Goal: Information Seeking & Learning: Learn about a topic

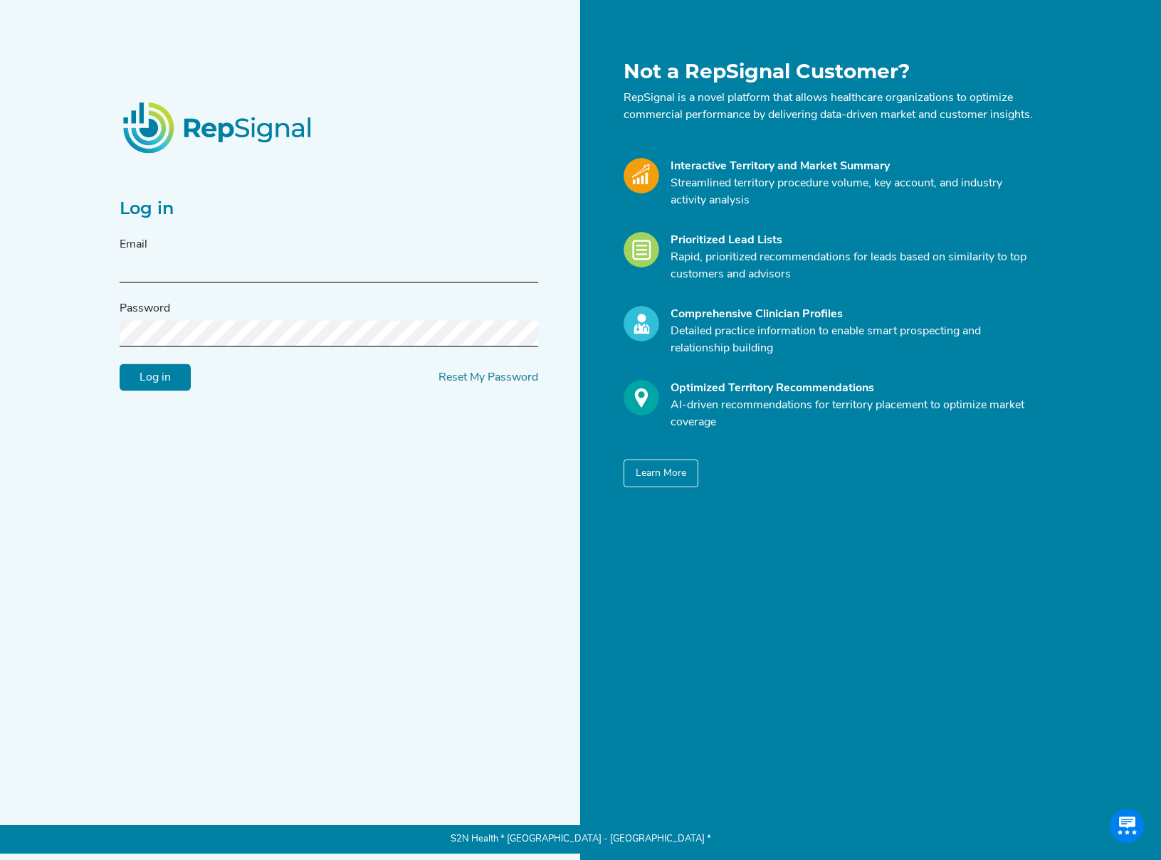
type input "[EMAIL_ADDRESS][DOMAIN_NAME]"
click at [167, 391] on input "Log in" at bounding box center [155, 377] width 71 height 27
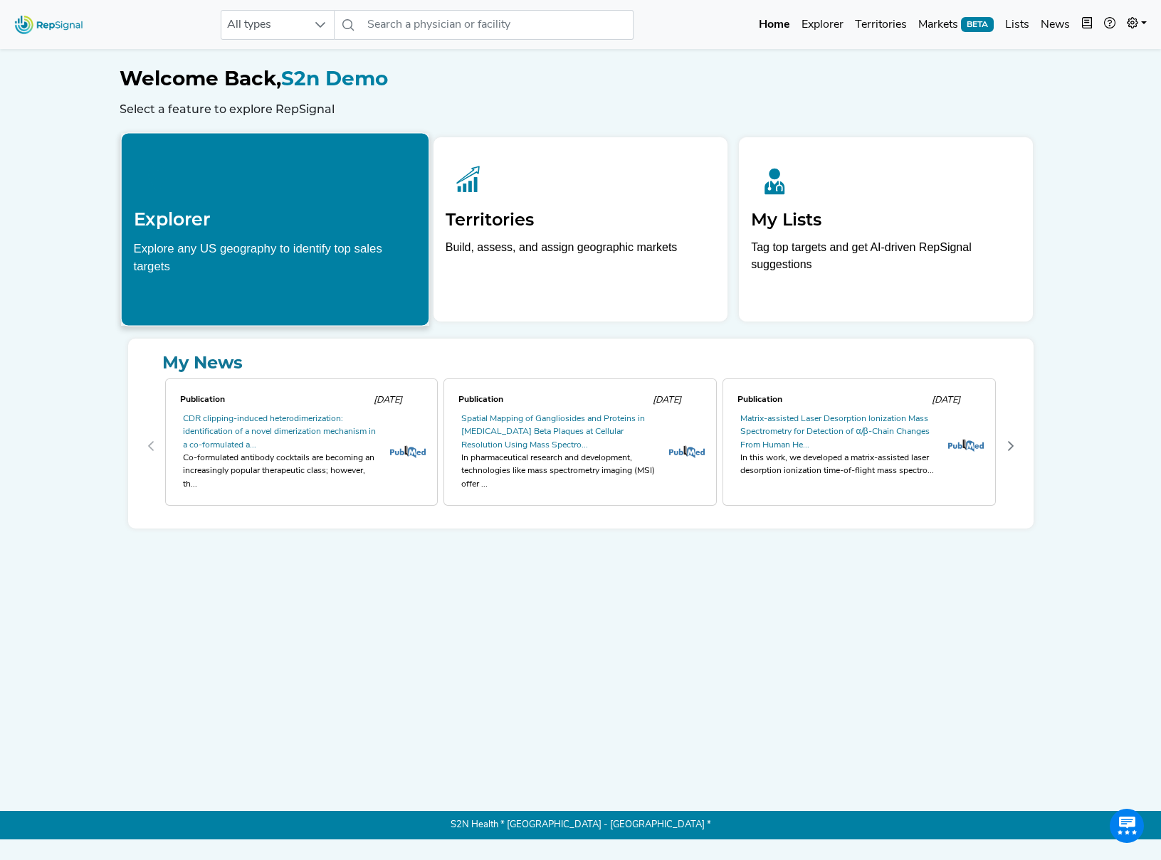
click at [274, 225] on h2 "Explorer" at bounding box center [274, 219] width 283 height 21
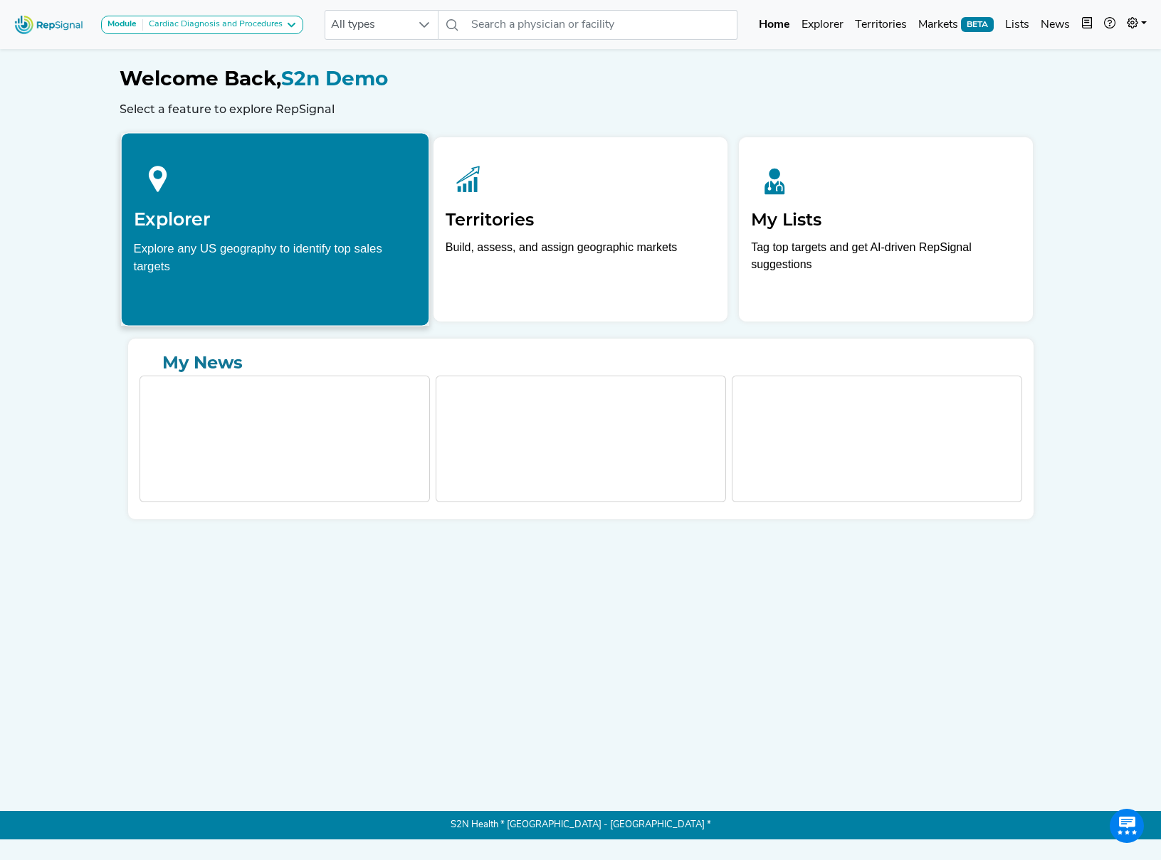
click at [170, 184] on icon at bounding box center [157, 178] width 48 height 48
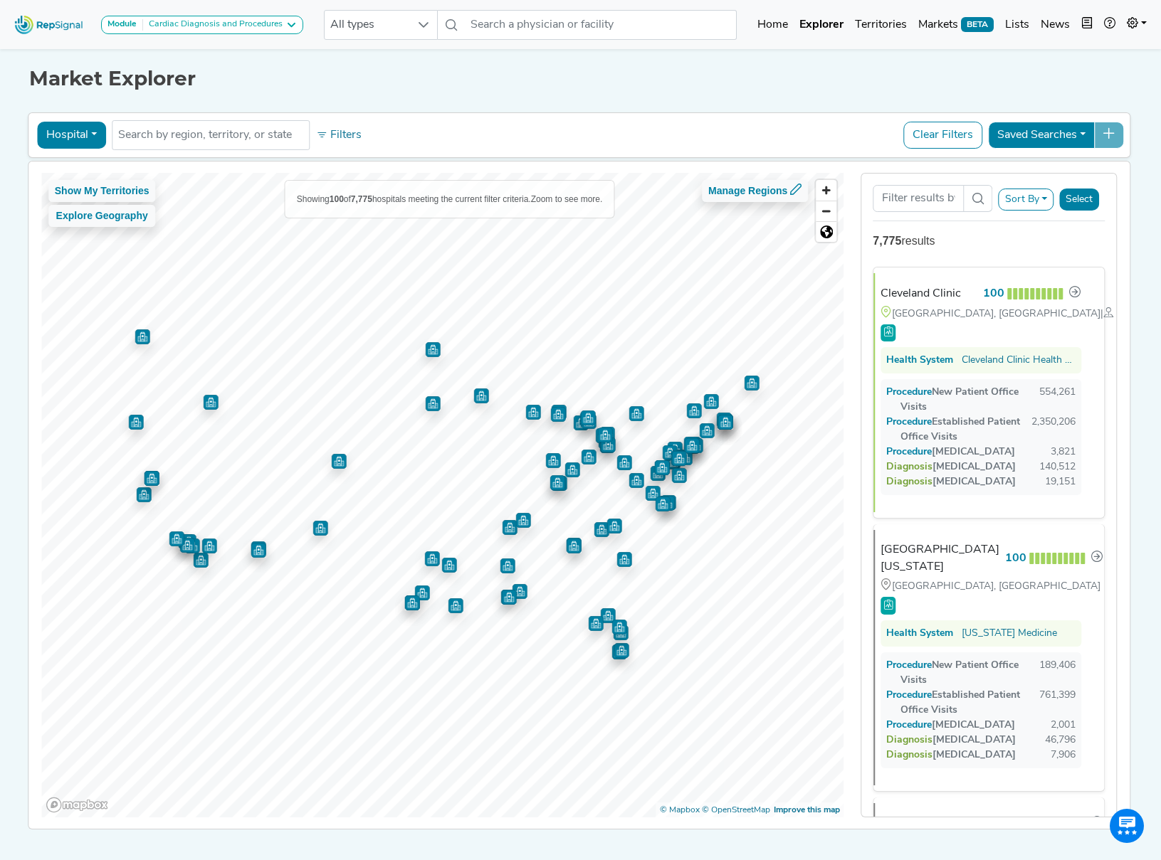
click at [72, 139] on button "Hospital" at bounding box center [71, 135] width 69 height 27
click at [88, 143] on button "Hospital" at bounding box center [71, 135] width 69 height 27
click at [90, 175] on link "Physician" at bounding box center [94, 168] width 112 height 23
click at [85, 167] on div "Show My Territories Explore Geography Showing 100 of 7,775 hospitals meeting th…" at bounding box center [578, 496] width 1115 height 668
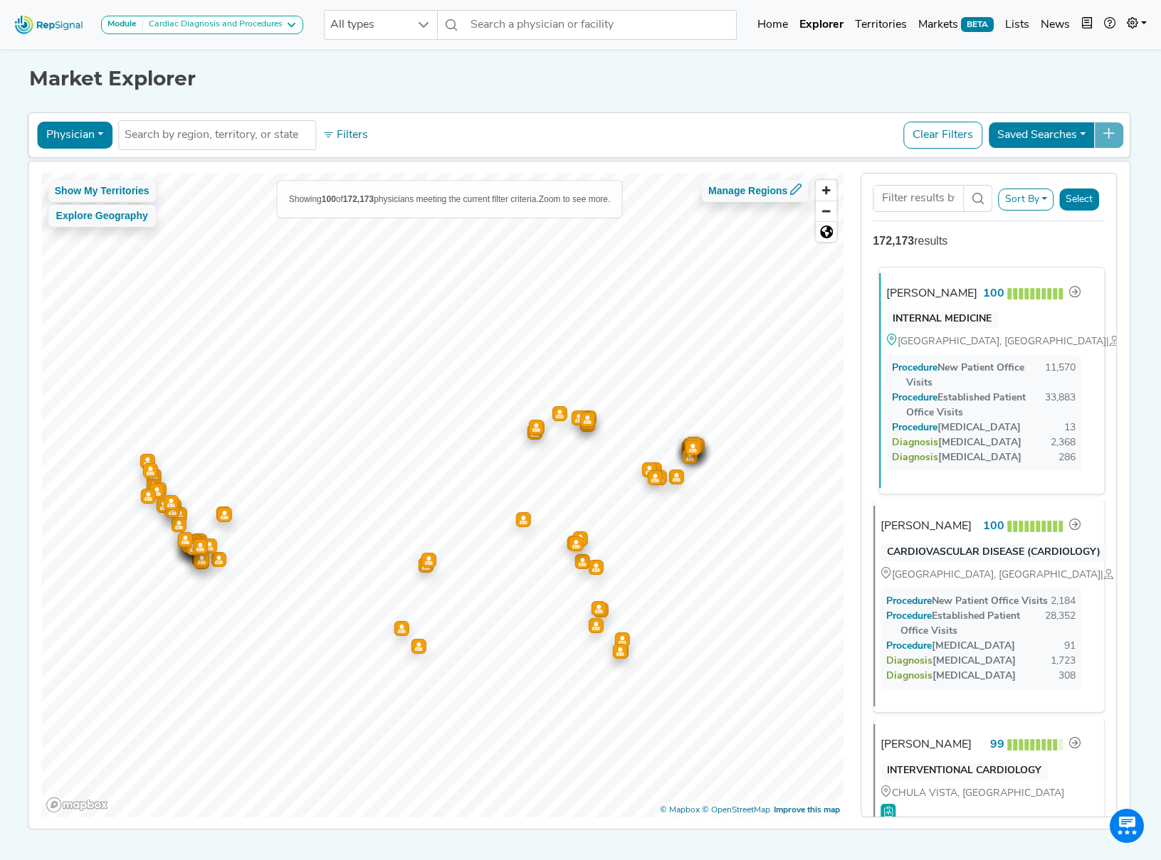
click at [943, 296] on div "[PERSON_NAME]" at bounding box center [931, 293] width 91 height 17
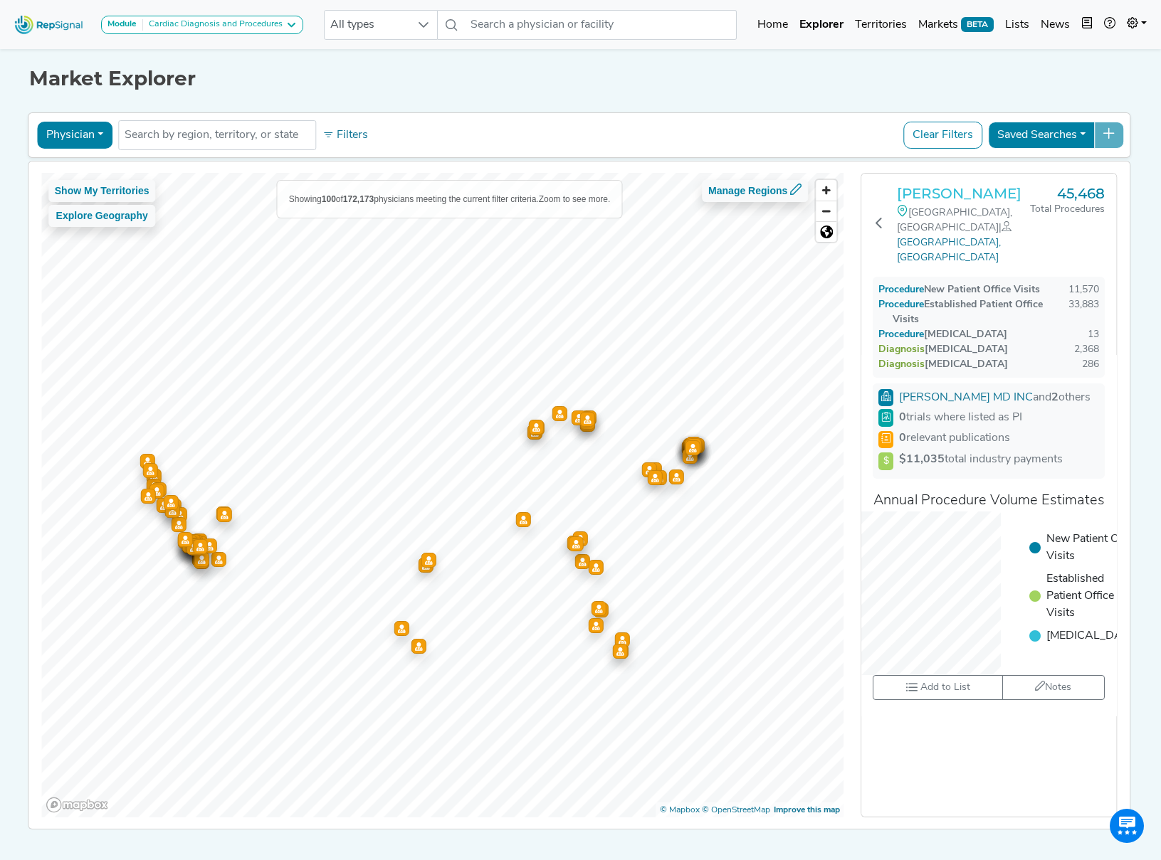
click at [963, 196] on h3 "[PERSON_NAME]" at bounding box center [963, 193] width 133 height 17
click at [94, 137] on button "Physician" at bounding box center [74, 135] width 75 height 27
click at [93, 246] on link "Office" at bounding box center [94, 248] width 112 height 23
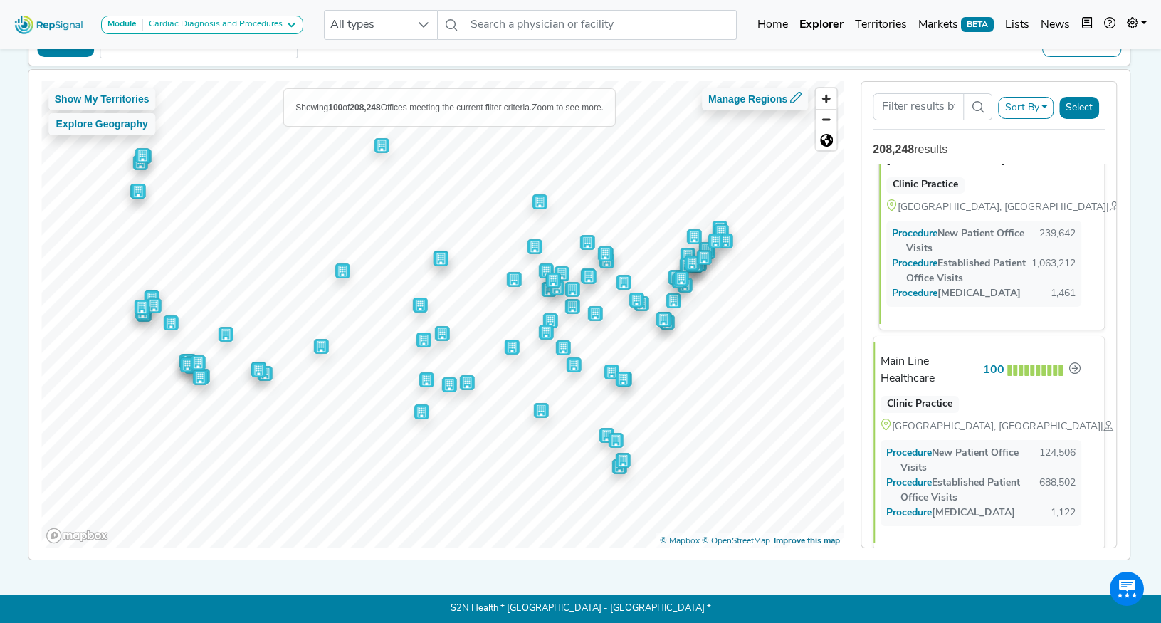
scroll to position [48, 0]
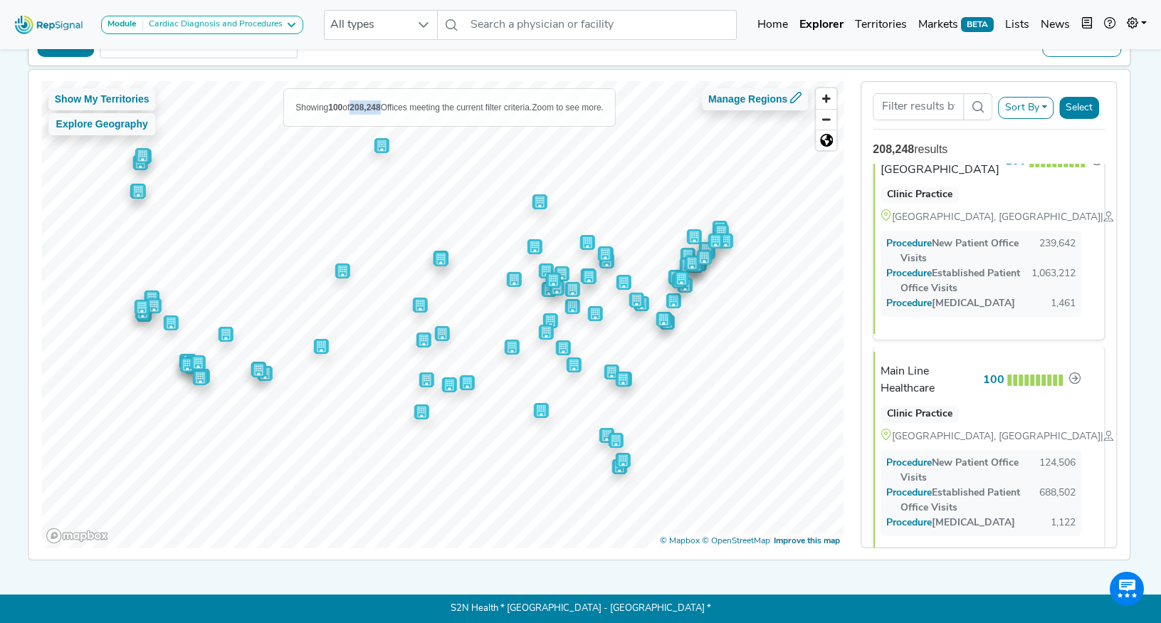
drag, startPoint x: 351, startPoint y: 108, endPoint x: 381, endPoint y: 108, distance: 29.9
click at [381, 108] on span "Showing 100 of 208,248 Offices meeting the current filter criteria." at bounding box center [413, 107] width 236 height 10
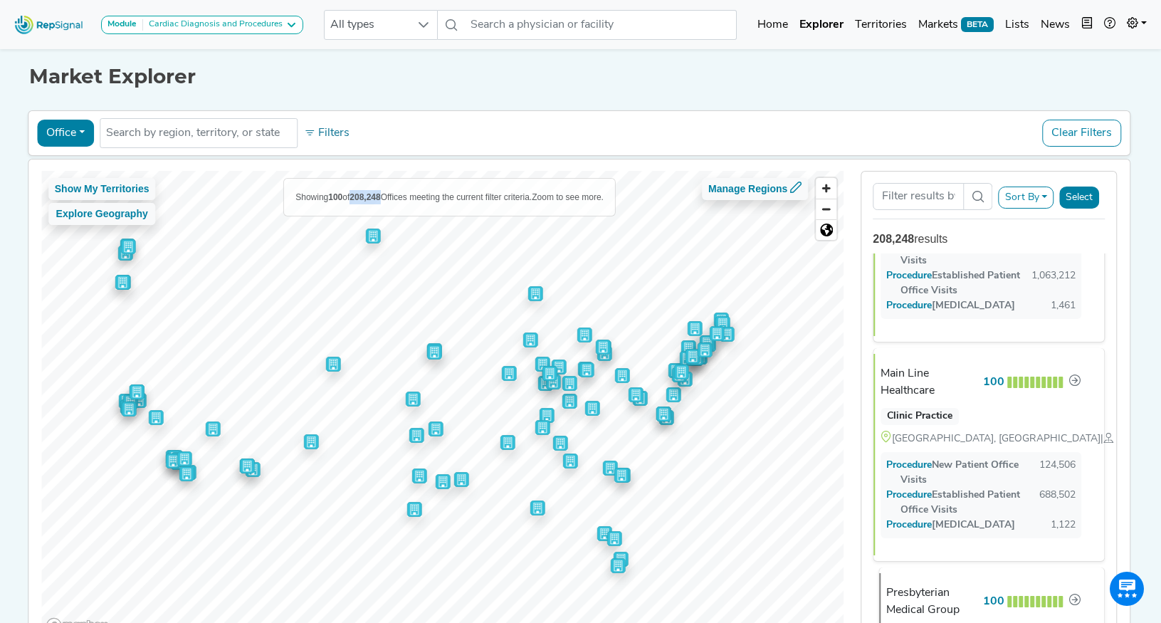
scroll to position [0, 0]
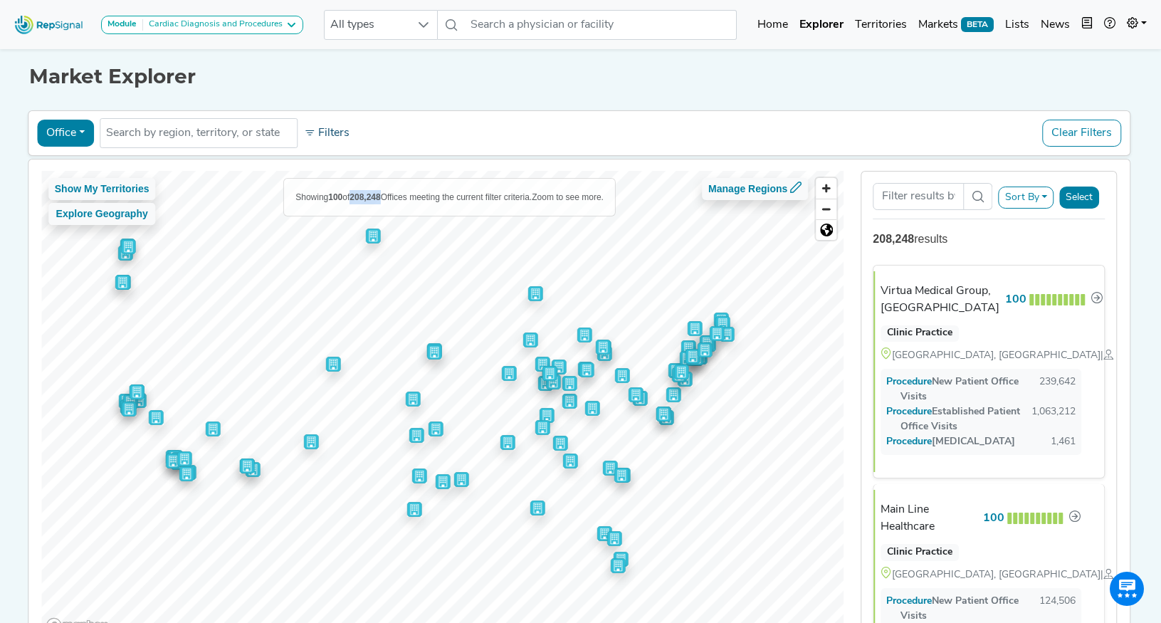
click at [328, 130] on button "Filters" at bounding box center [326, 133] width 53 height 24
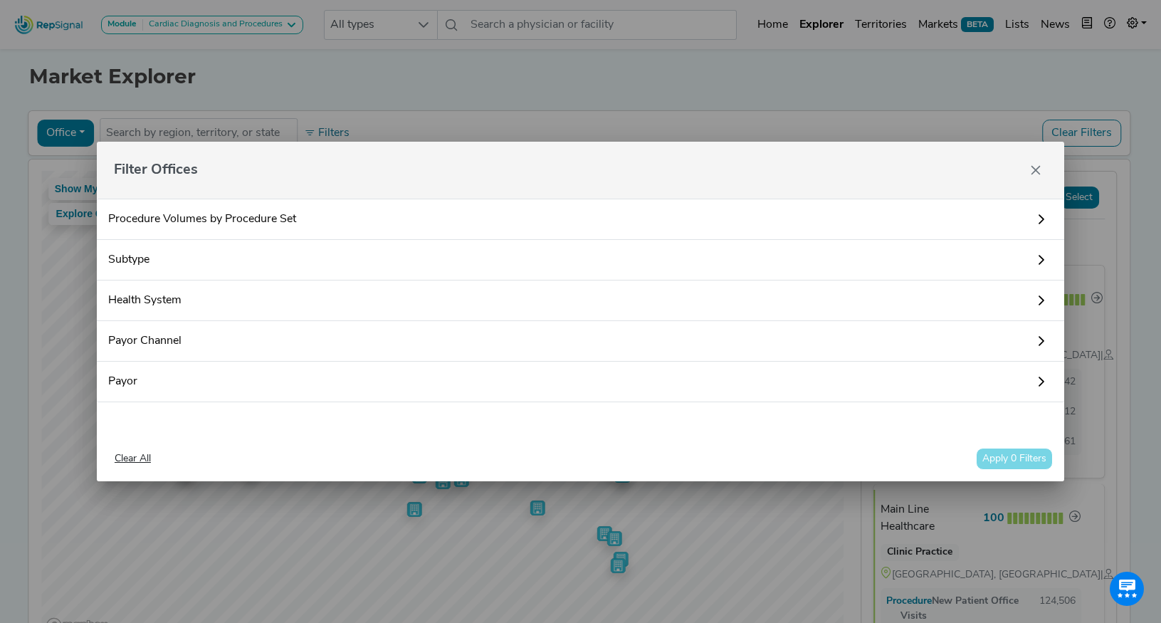
click at [320, 218] on link "Procedure Volumes by Procedure Set" at bounding box center [580, 219] width 967 height 41
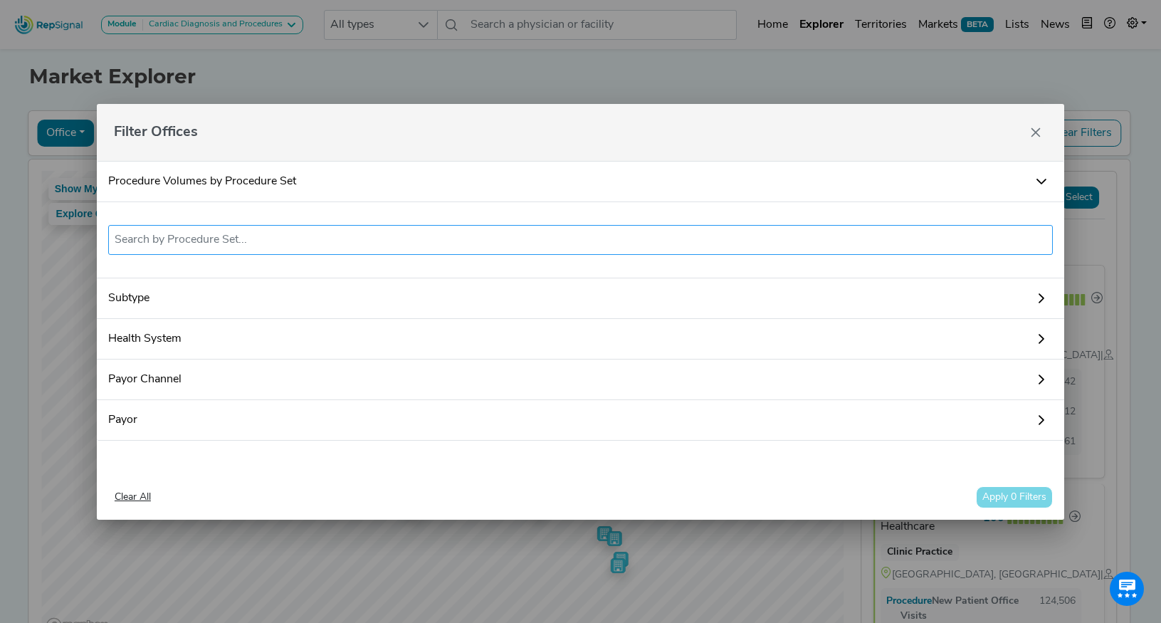
click at [272, 246] on input "text" at bounding box center [581, 239] width 932 height 17
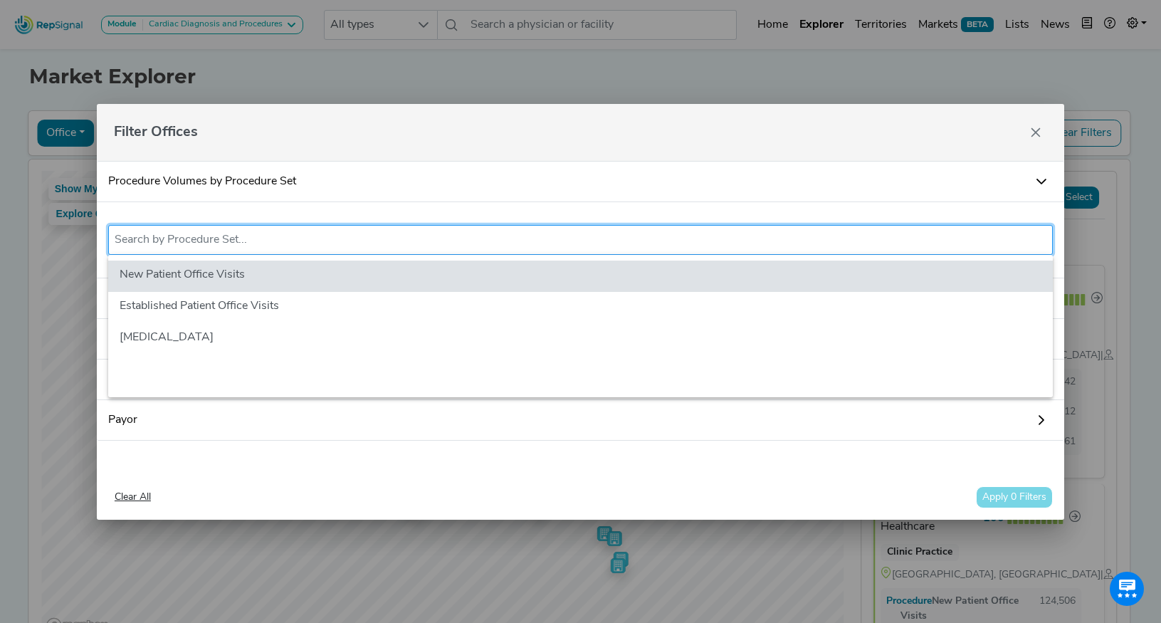
click at [427, 179] on link "Procedure Volumes by Procedure Set" at bounding box center [580, 181] width 967 height 41
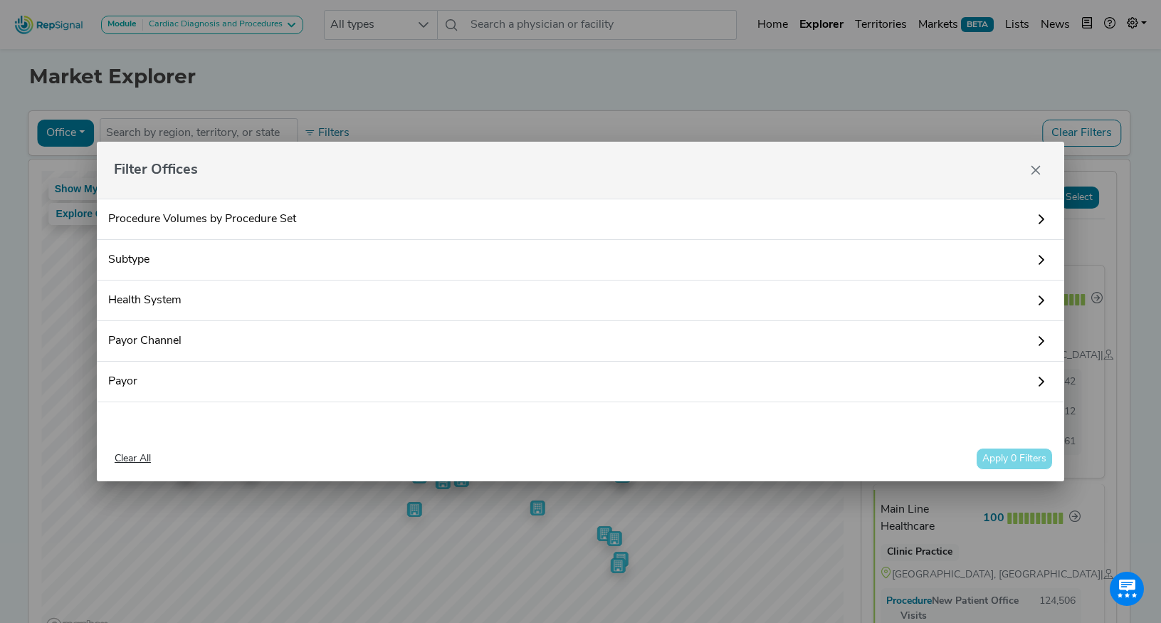
click at [246, 269] on link "Subtype" at bounding box center [580, 260] width 967 height 41
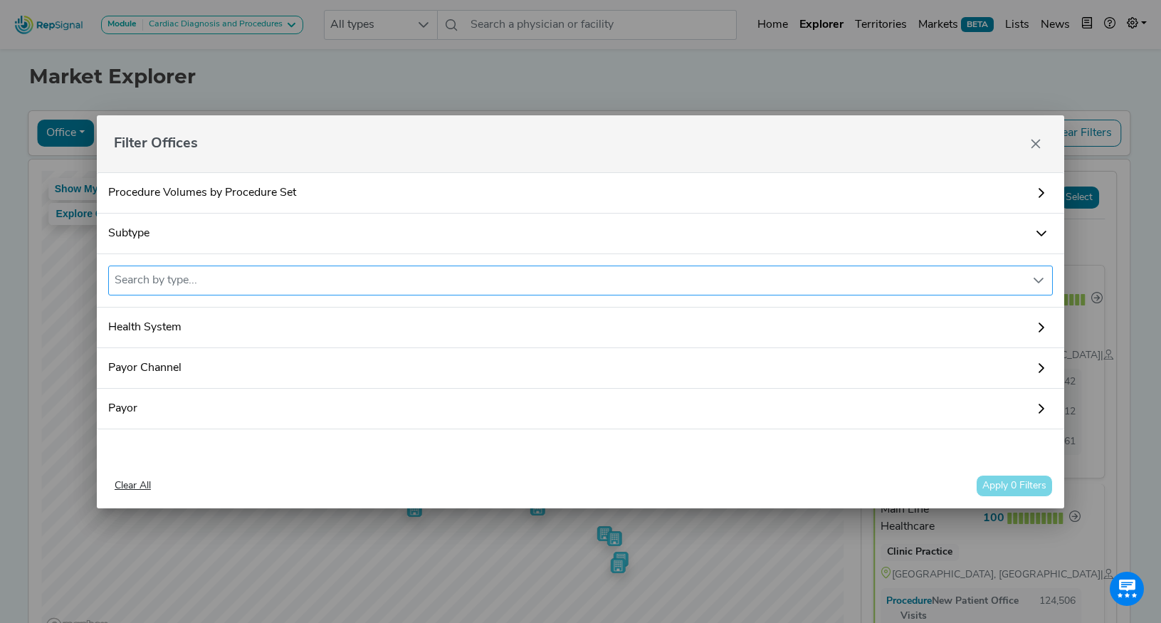
click at [225, 282] on div "Search by type..." at bounding box center [567, 280] width 916 height 28
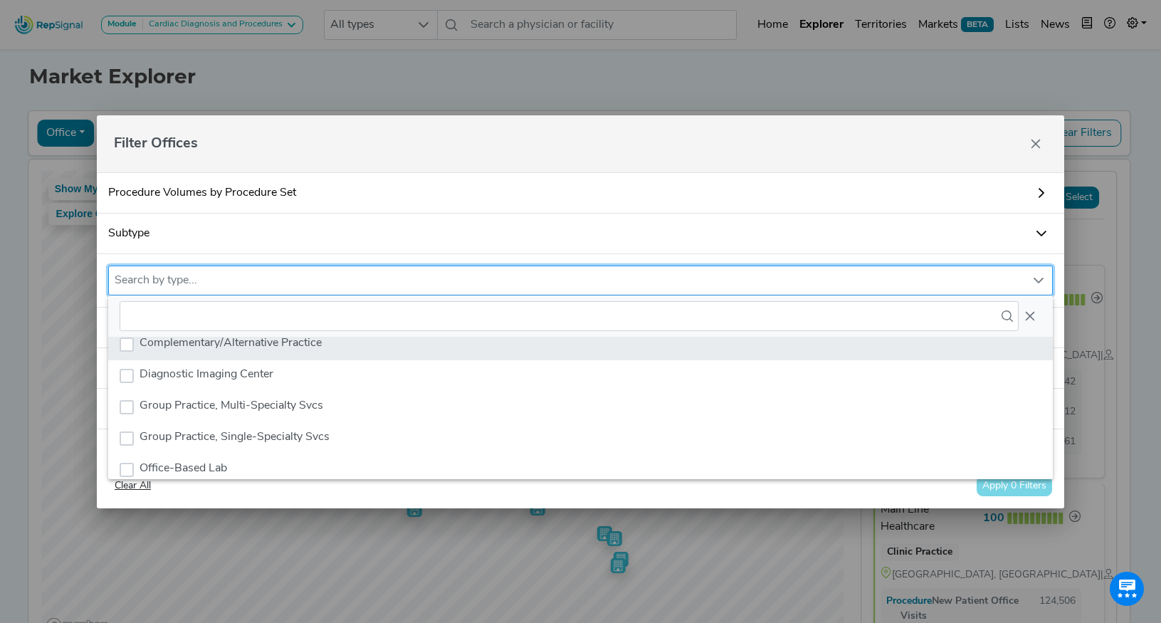
scroll to position [78, 0]
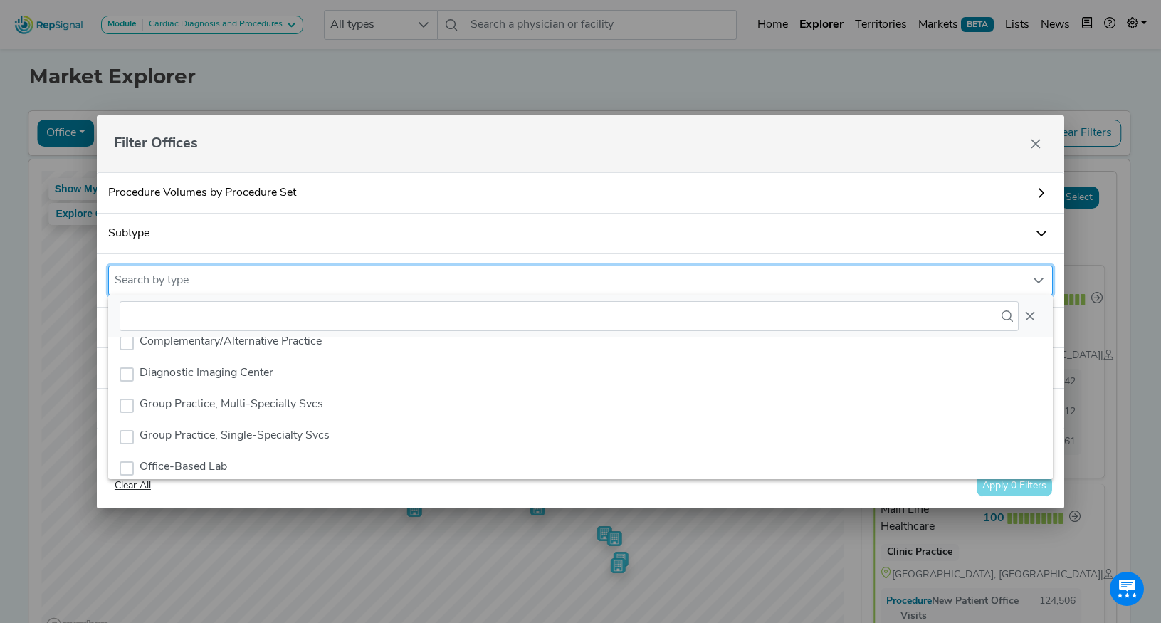
click at [440, 231] on link "Subtype" at bounding box center [580, 234] width 967 height 41
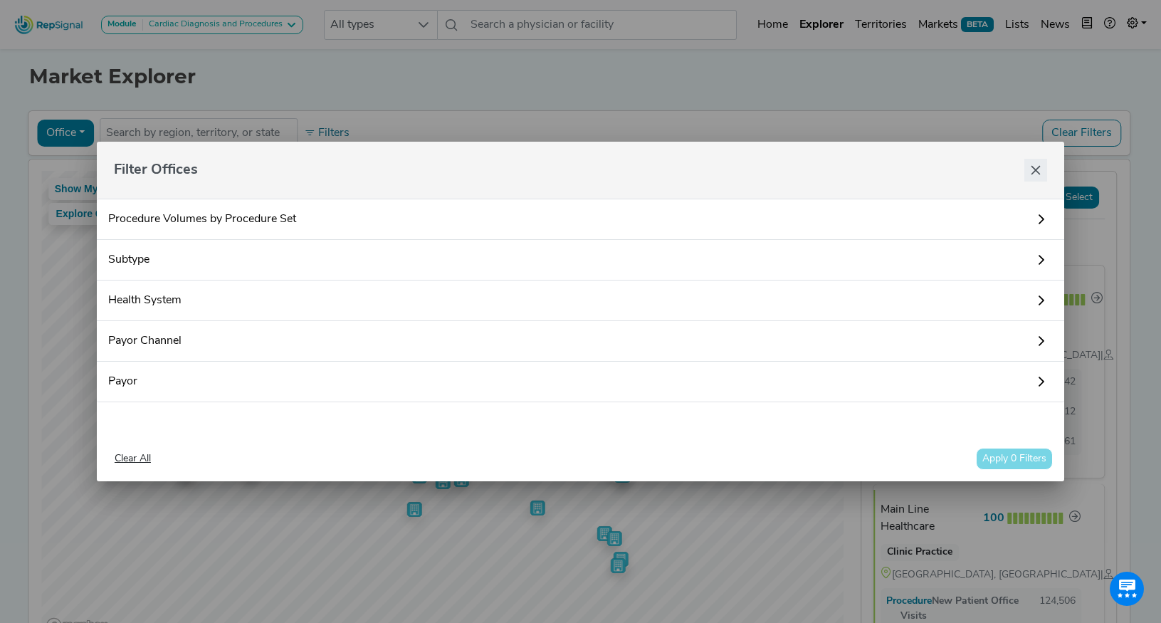
click at [1035, 169] on icon "Close" at bounding box center [1035, 170] width 9 height 9
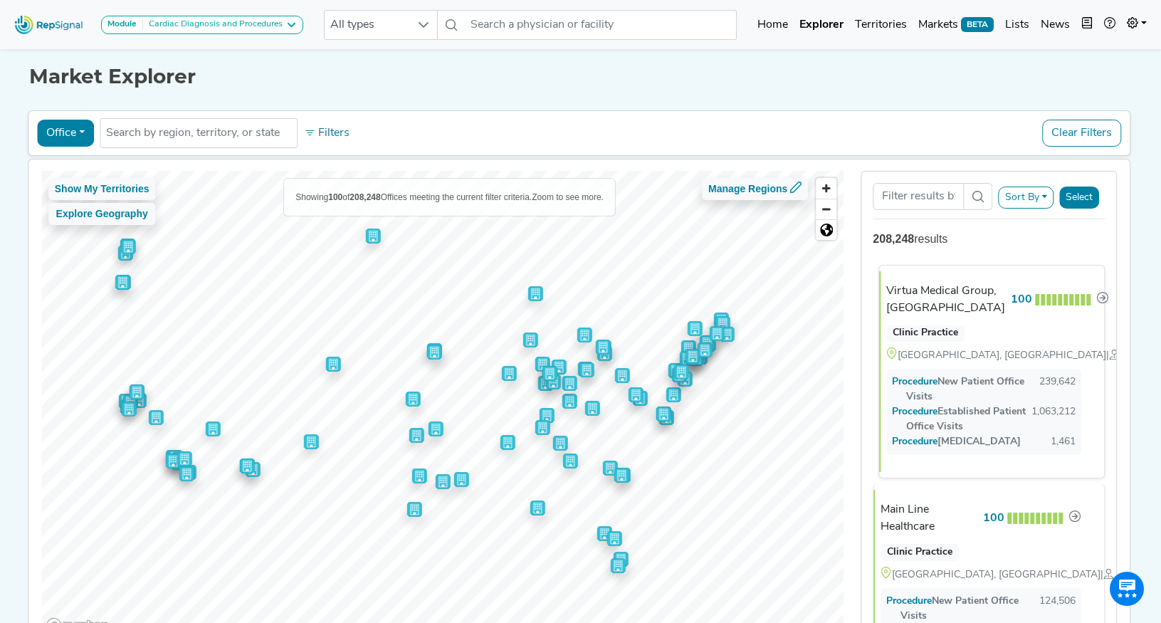
click at [934, 292] on div "Virtua Medical Group, [GEOGRAPHIC_DATA]" at bounding box center [945, 300] width 119 height 34
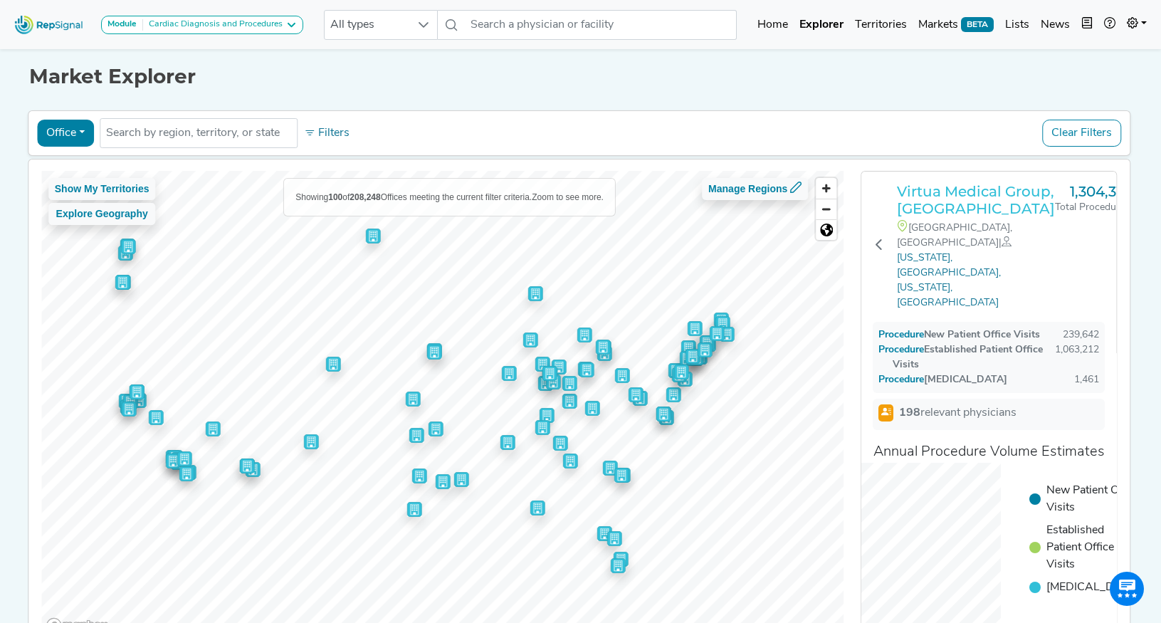
click at [973, 192] on h3 "Virtua Medical Group, [GEOGRAPHIC_DATA]" at bounding box center [976, 200] width 158 height 34
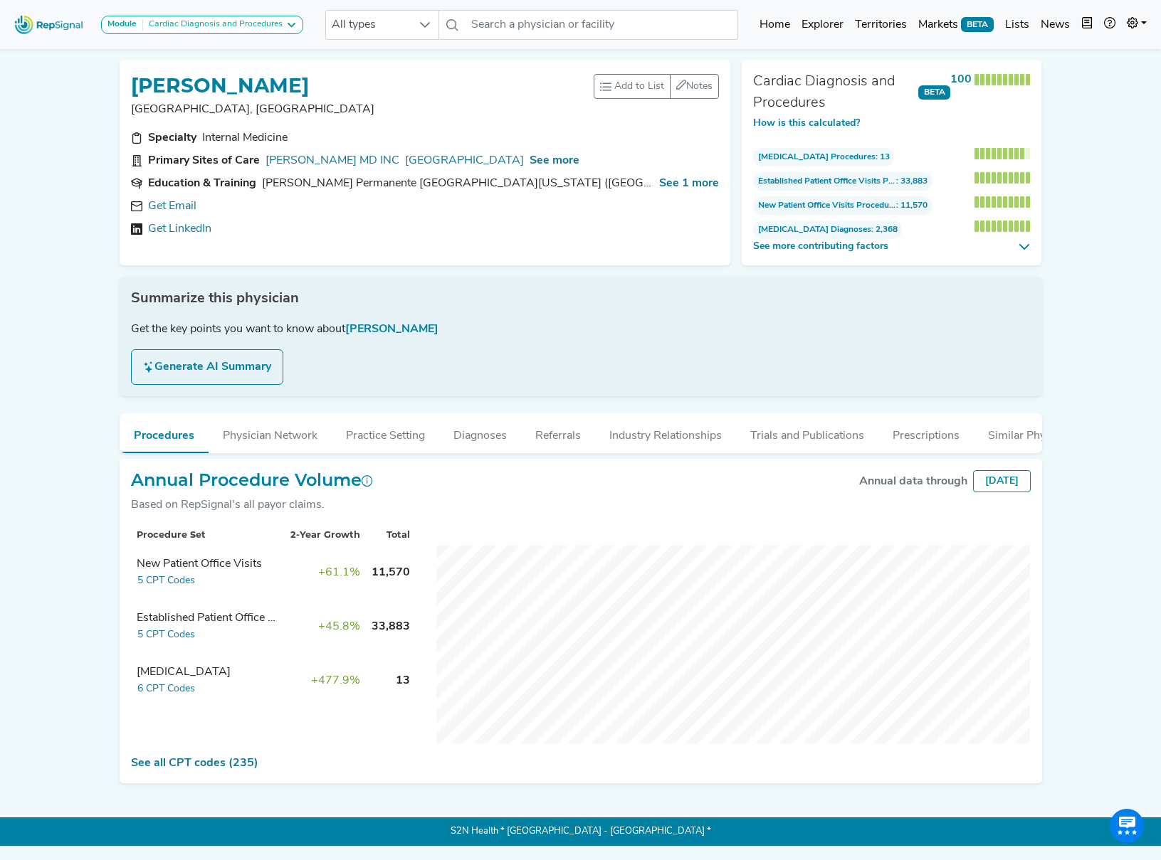
click at [214, 760] on link "See all CPT codes (235)" at bounding box center [194, 763] width 127 height 11
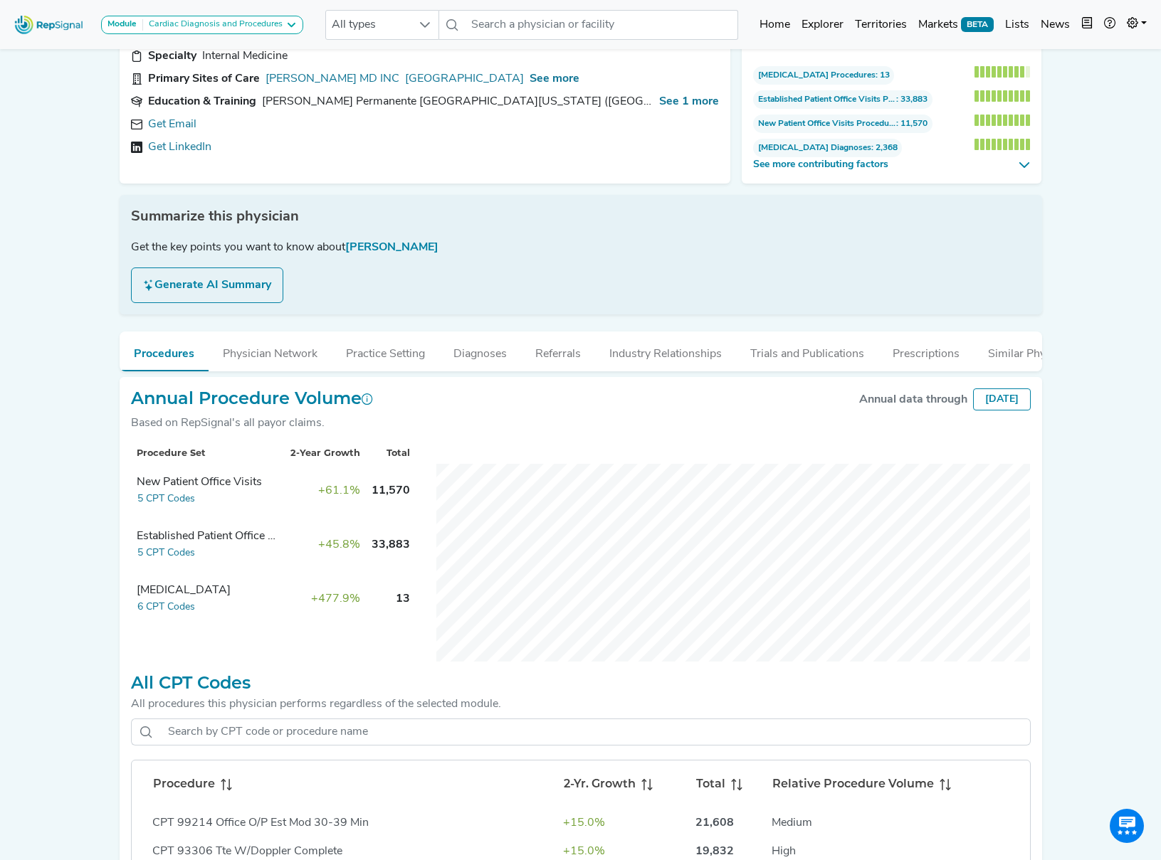
scroll to position [85, 0]
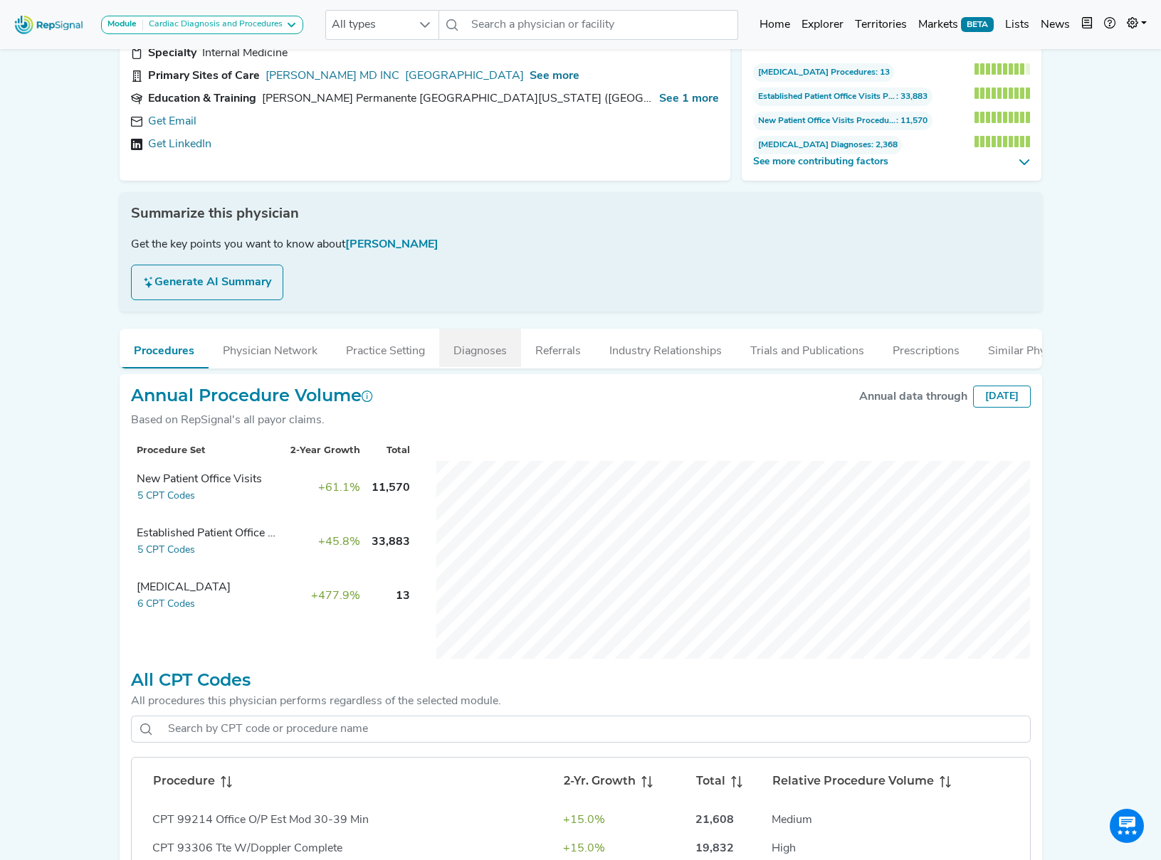
click at [475, 359] on button "Diagnoses" at bounding box center [480, 348] width 82 height 38
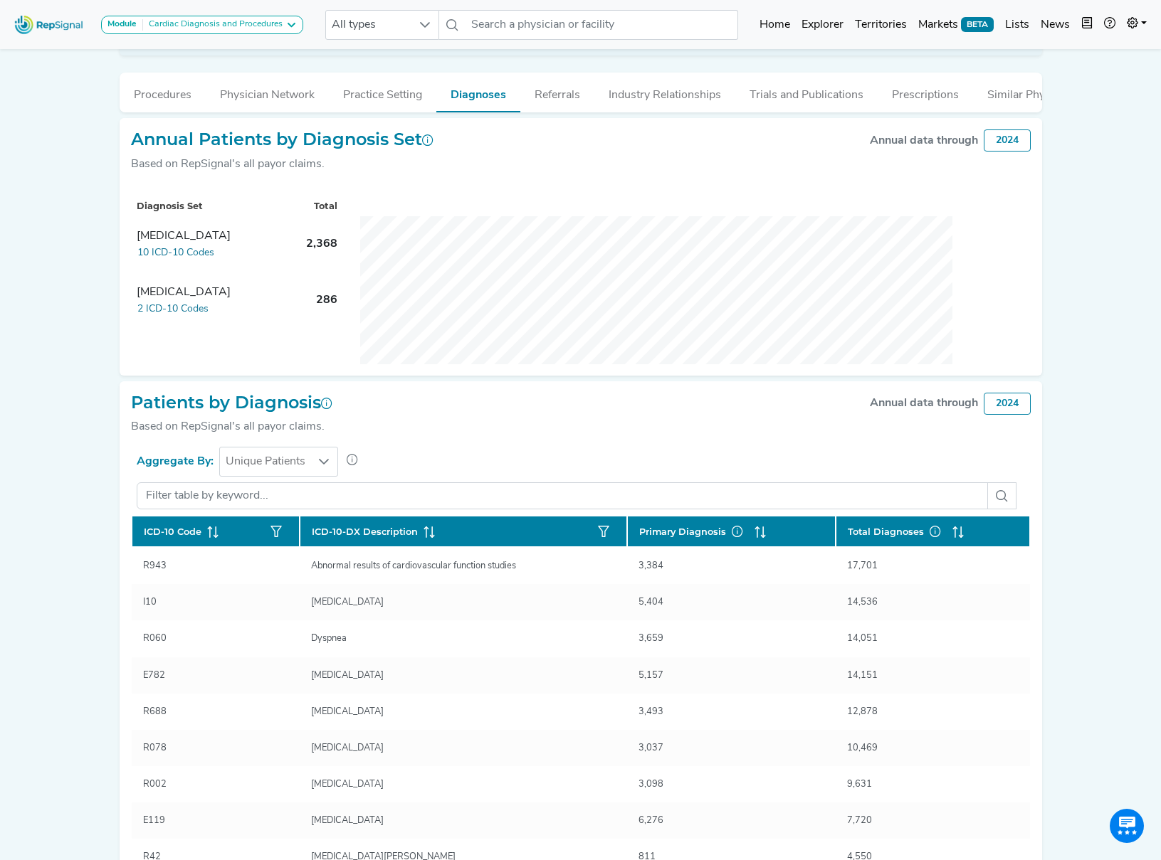
scroll to position [343, 0]
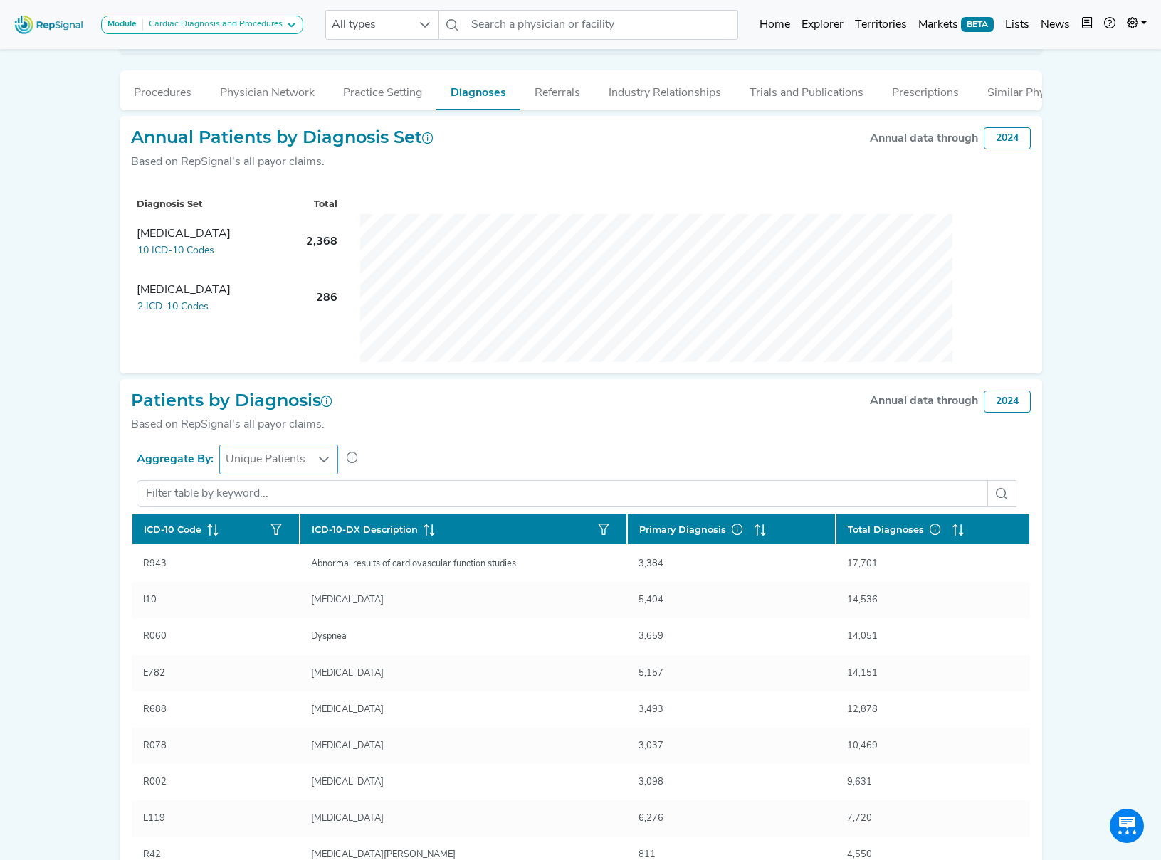
click at [328, 463] on icon at bounding box center [323, 459] width 11 height 11
click at [95, 438] on div "Module Cardiac Diagnosis and Procedures AV Access Airway Clearance Ambulatory E…" at bounding box center [580, 321] width 1161 height 1328
click at [312, 465] on div at bounding box center [324, 460] width 27 height 28
click at [115, 498] on div "SAMAN FAKHERI Northridge, CA Add to List Recent Lists: Example Physician List S…" at bounding box center [580, 313] width 939 height 1217
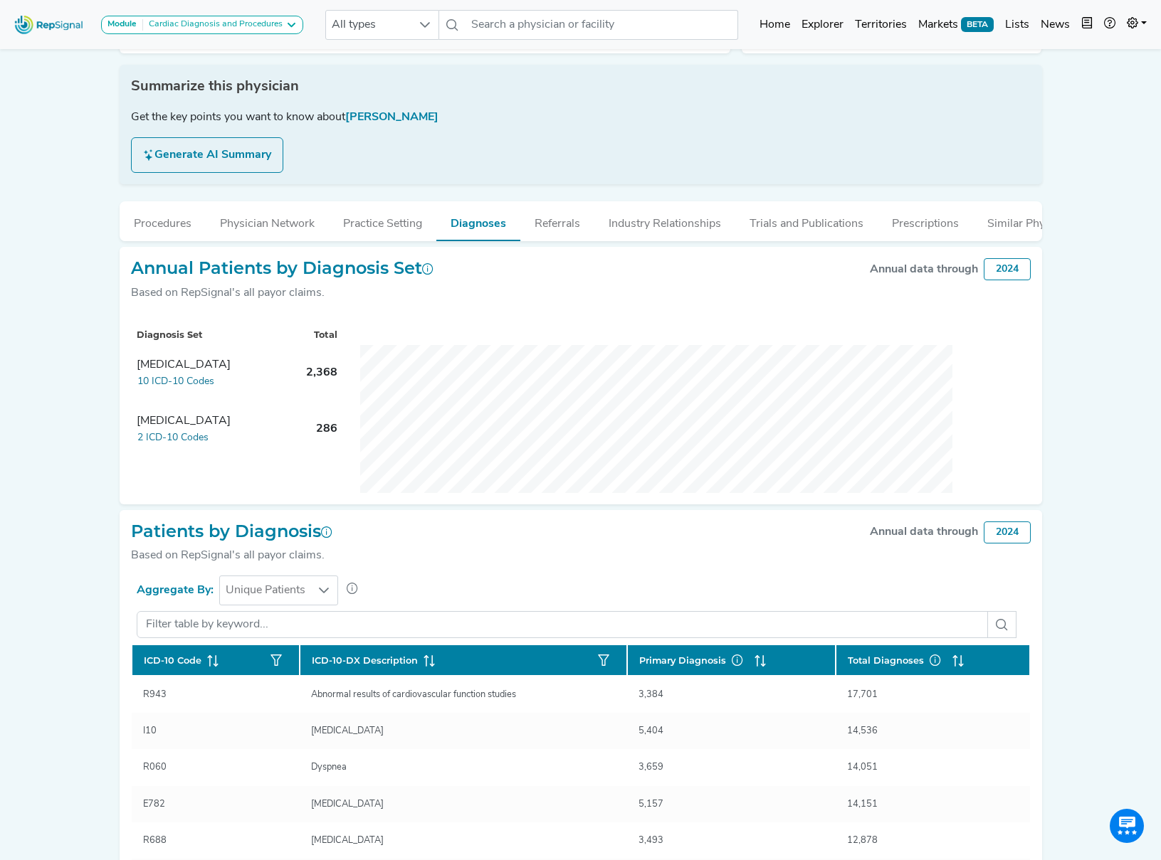
scroll to position [0, 0]
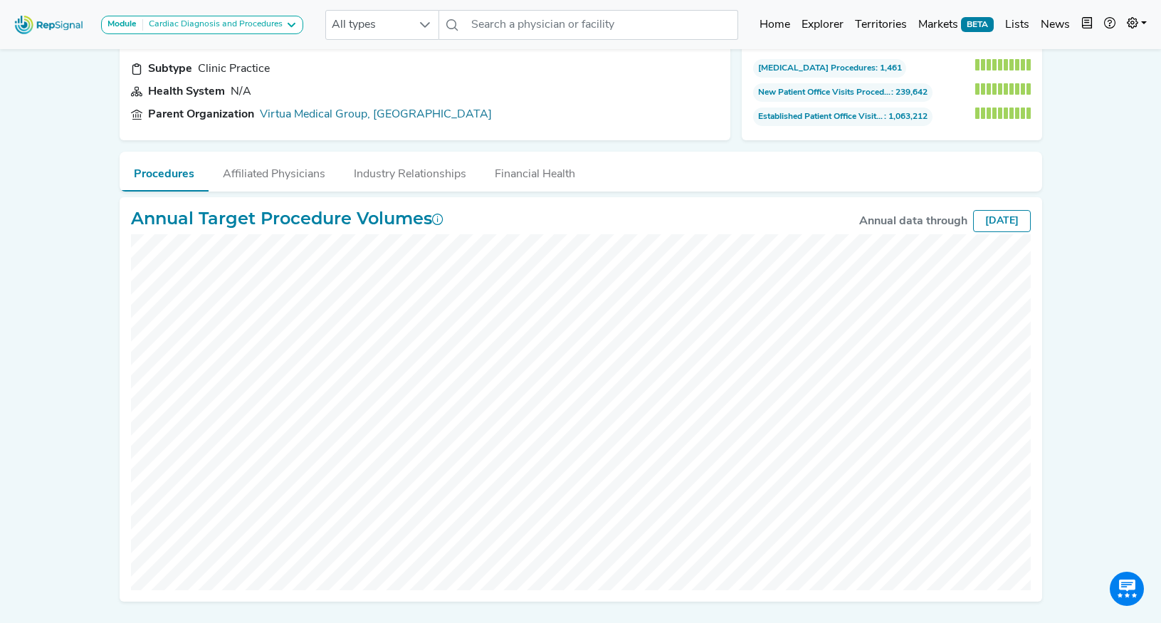
scroll to position [130, 0]
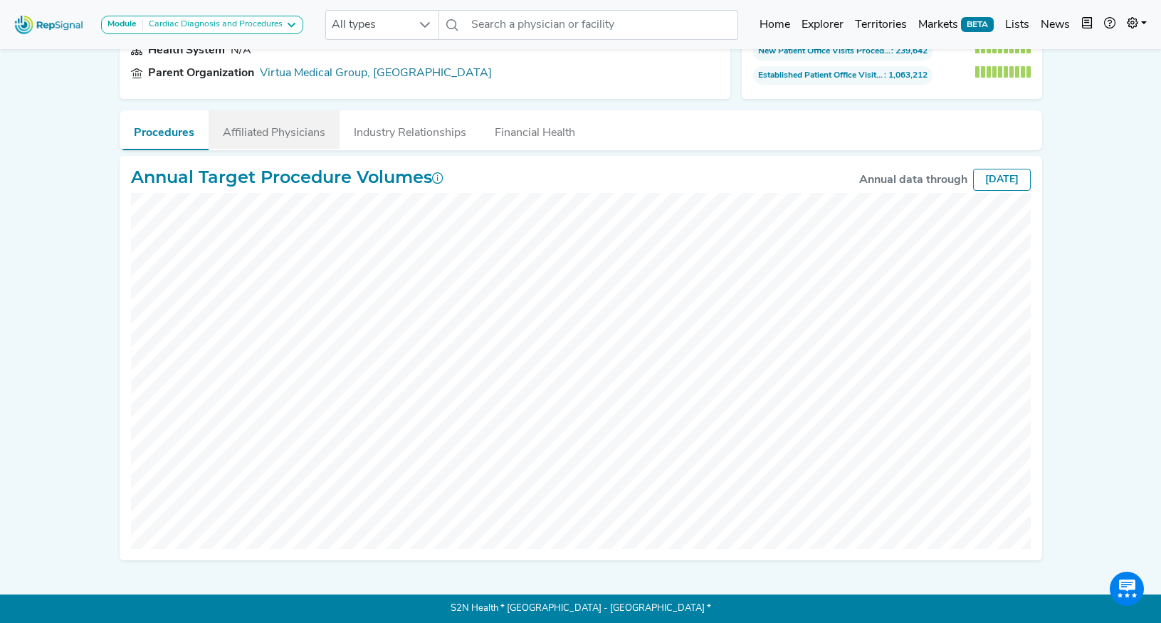
click at [278, 131] on button "Affiliated Physicians" at bounding box center [274, 129] width 131 height 38
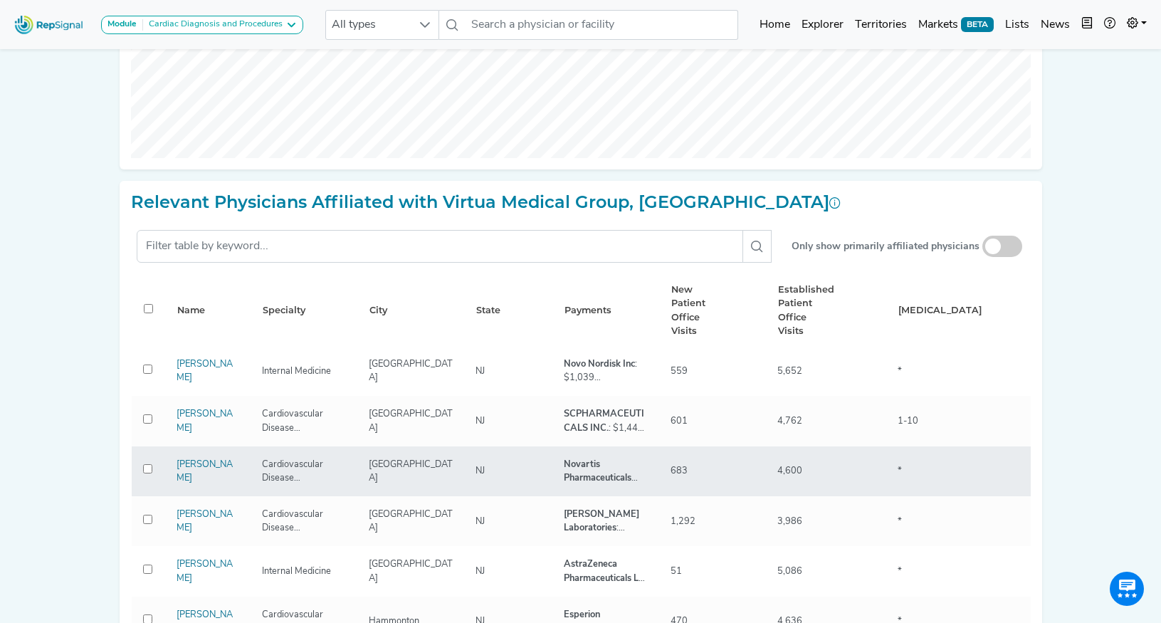
scroll to position [0, 0]
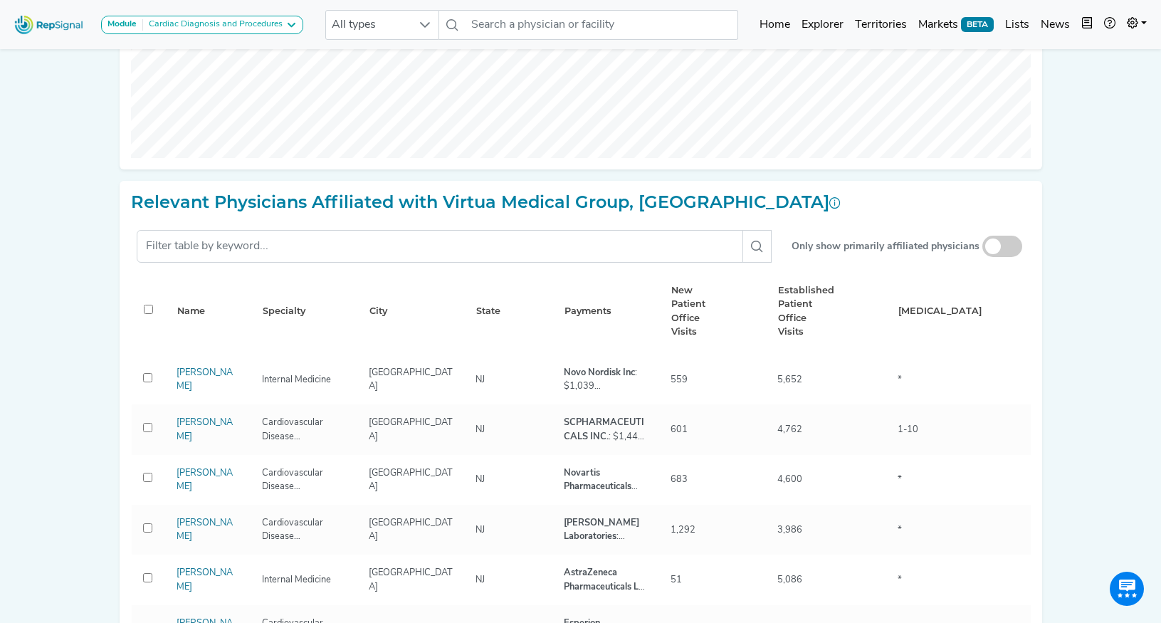
click at [926, 223] on div "Relevant Physicians Affiliated with Virtua Medical Group, PA Only show primaril…" at bounding box center [581, 429] width 922 height 496
click at [1008, 246] on span at bounding box center [1002, 246] width 40 height 21
click at [1002, 247] on input "checkbox" at bounding box center [1002, 247] width 0 height 0
click at [1006, 246] on span at bounding box center [1002, 246] width 40 height 21
click at [1002, 247] on input "checkbox" at bounding box center [1002, 247] width 0 height 0
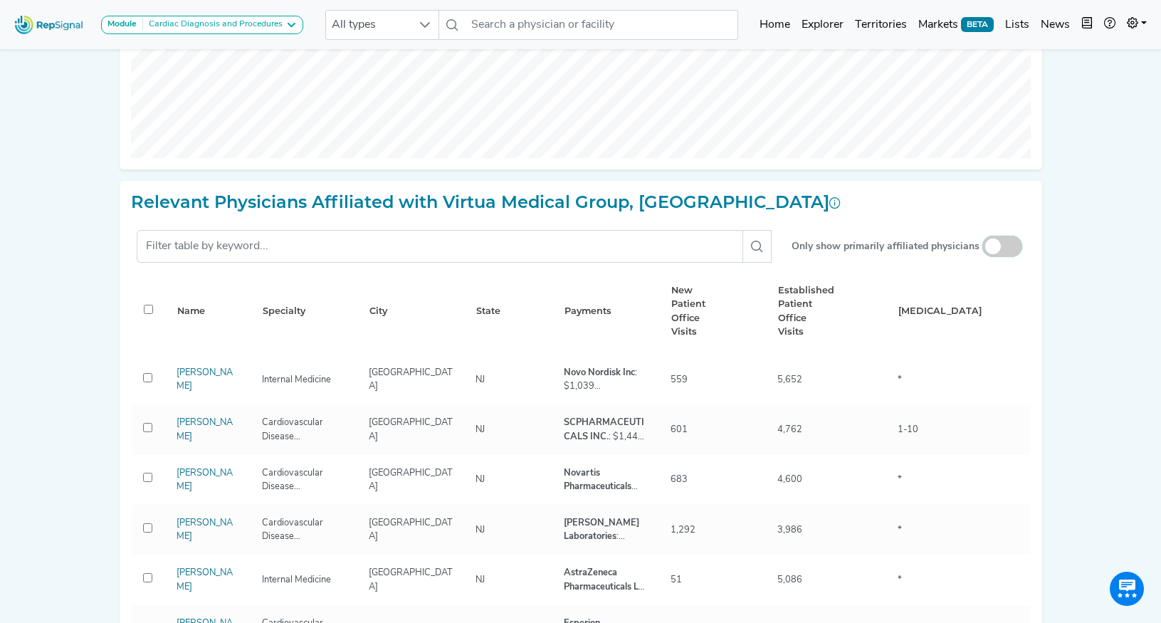
click at [999, 243] on span at bounding box center [1002, 246] width 40 height 21
click at [1002, 247] on input "checkbox" at bounding box center [1002, 247] width 0 height 0
click at [1023, 244] on div "Only show primarily affiliated physicians" at bounding box center [907, 246] width 233 height 21
click at [416, 265] on div "Only show primarily affiliated physicians" at bounding box center [581, 246] width 900 height 44
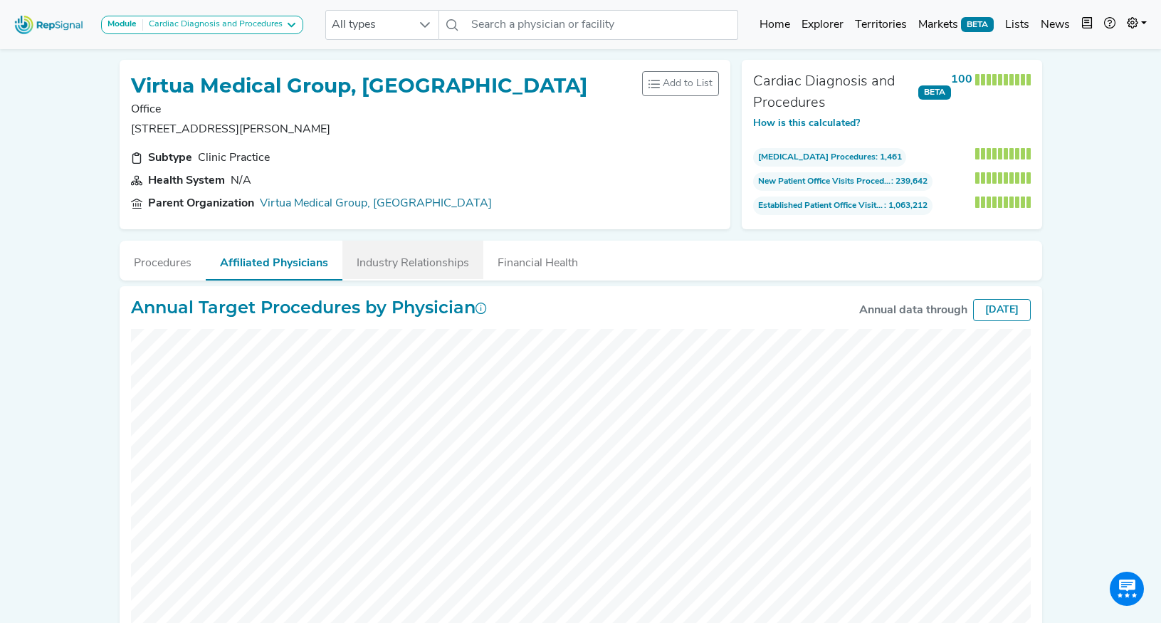
click at [408, 265] on button "Industry Relationships" at bounding box center [412, 260] width 141 height 38
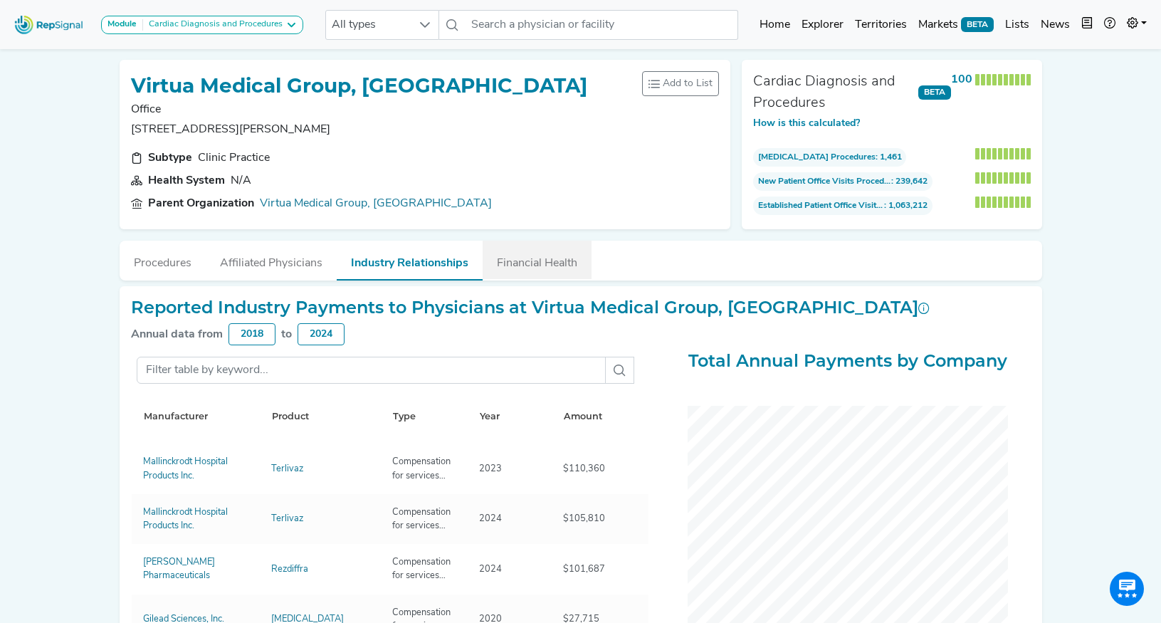
click at [527, 263] on button "Financial Health" at bounding box center [537, 260] width 109 height 38
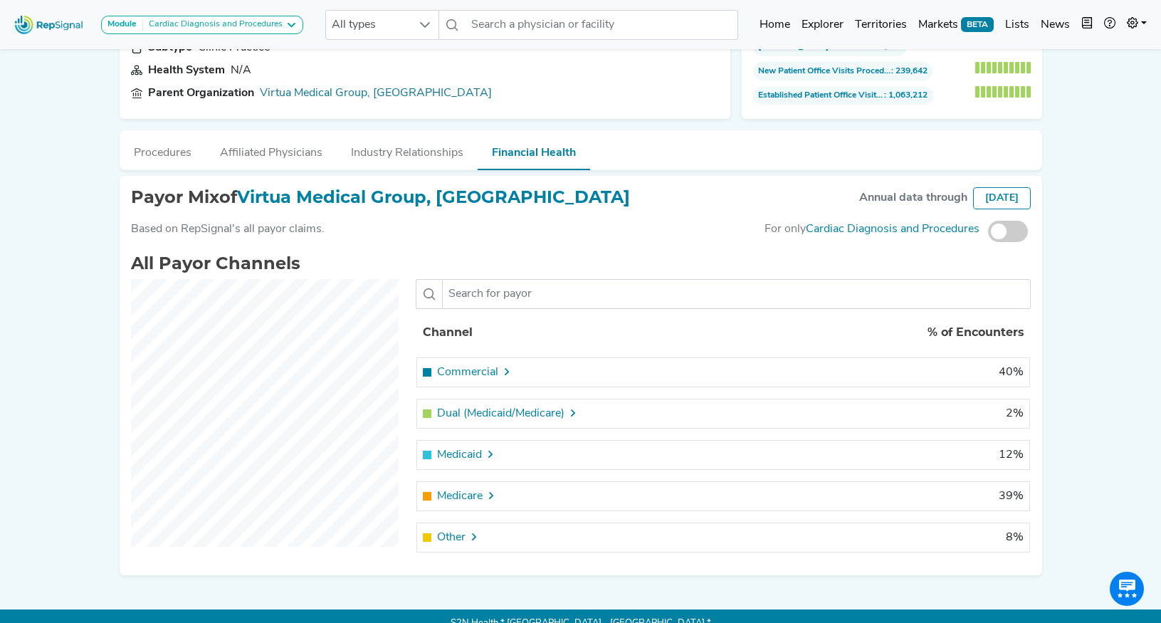
scroll to position [125, 0]
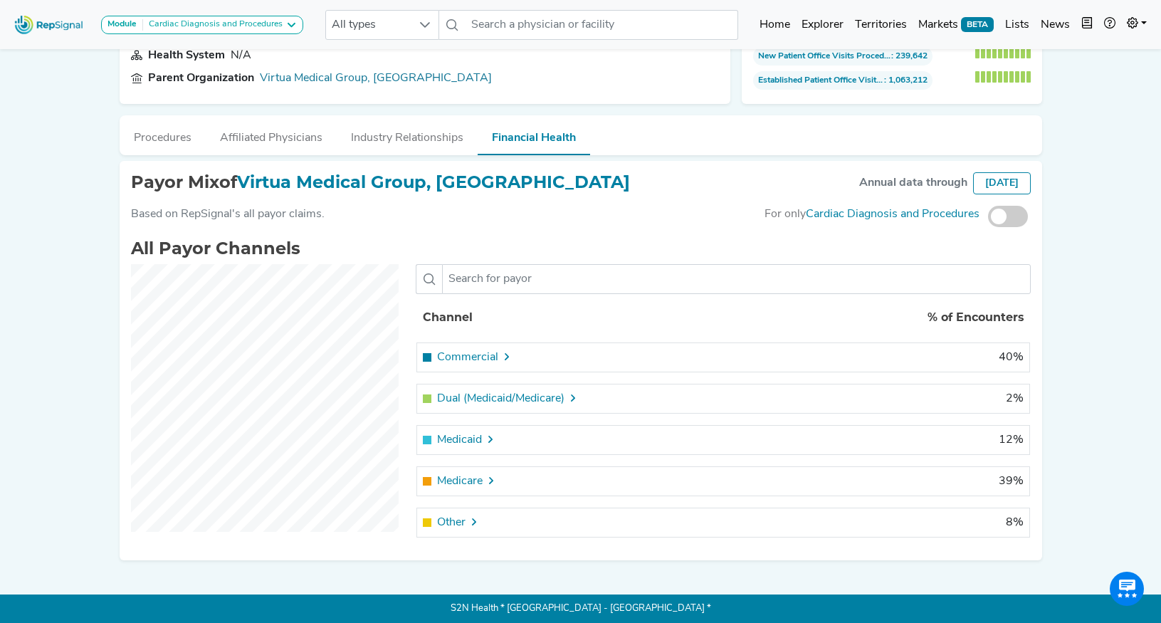
click at [477, 355] on span "Commercial" at bounding box center [467, 357] width 61 height 17
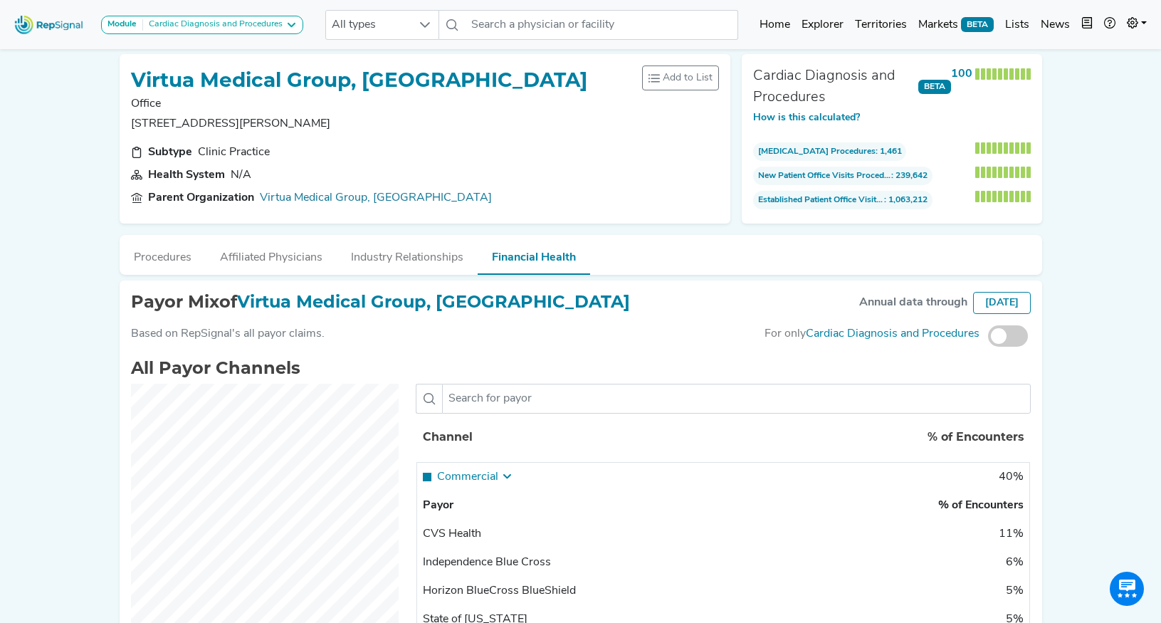
scroll to position [0, 0]
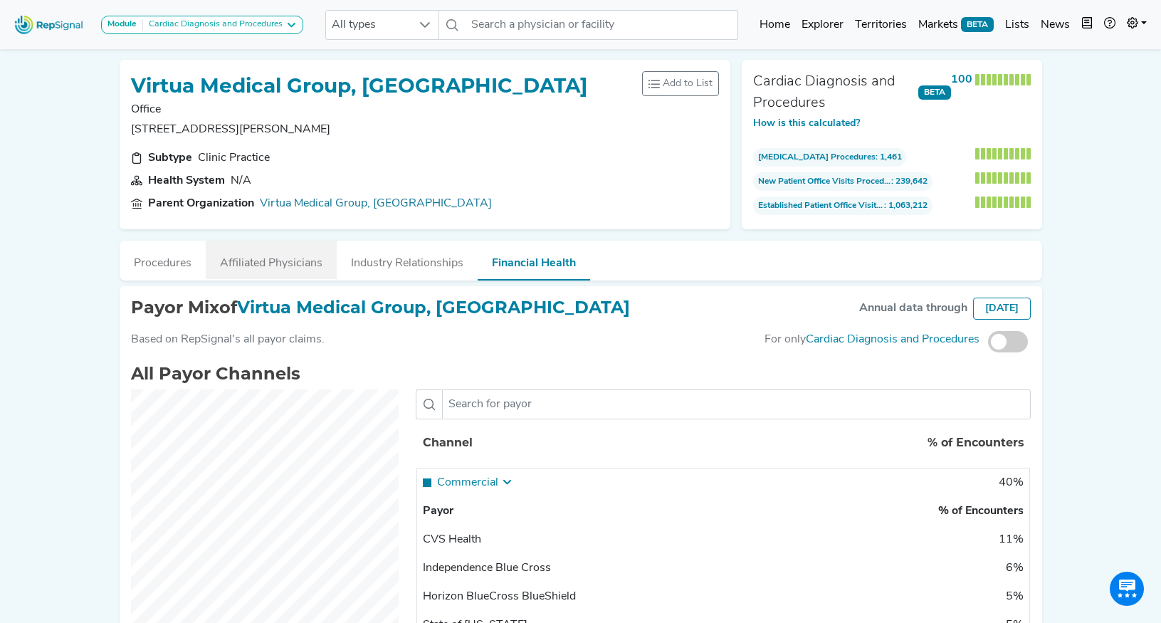
click at [247, 259] on button "Affiliated Physicians" at bounding box center [271, 260] width 131 height 38
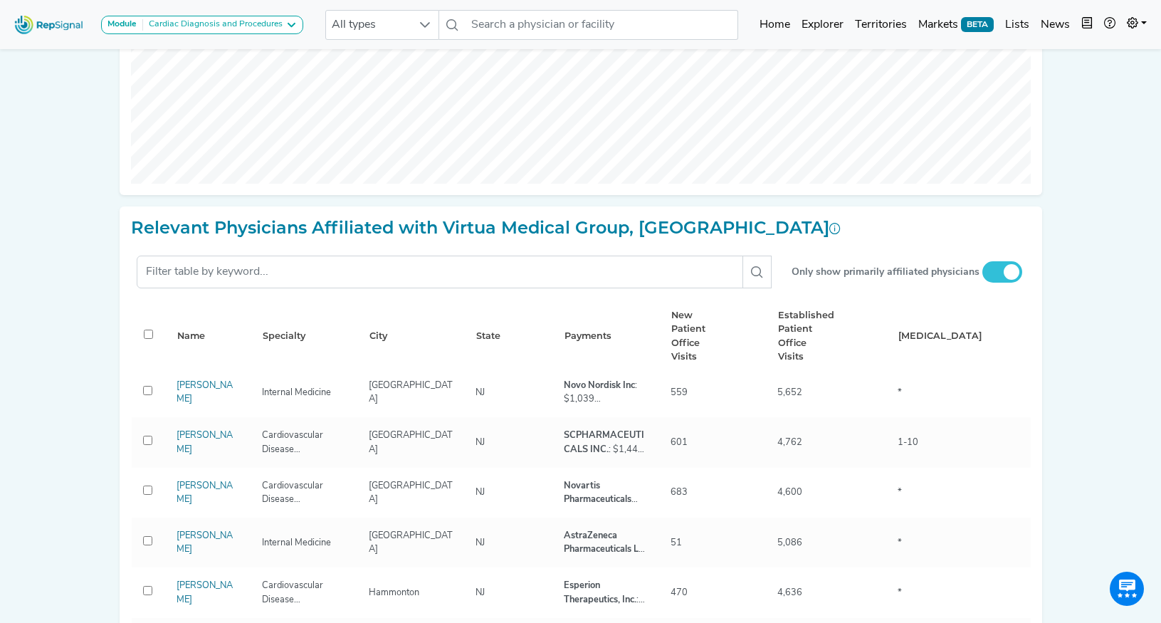
scroll to position [11, 0]
